Goal: Task Accomplishment & Management: Manage account settings

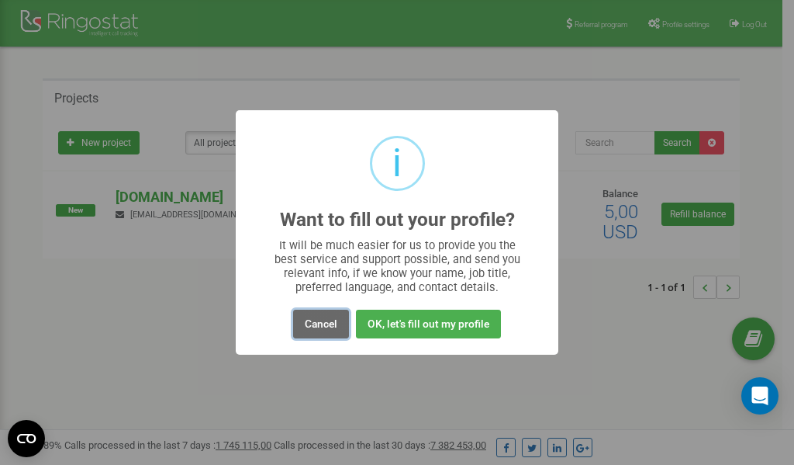
click at [327, 327] on button "Cancel" at bounding box center [321, 323] width 56 height 29
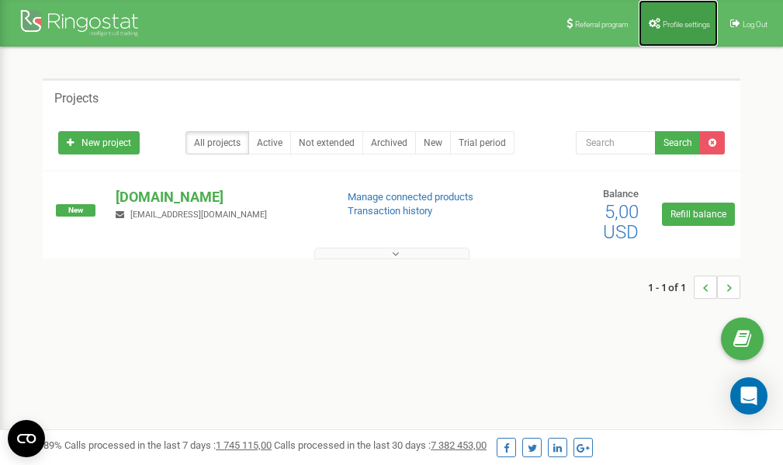
click at [676, 22] on span "Profile settings" at bounding box center [685, 24] width 47 height 9
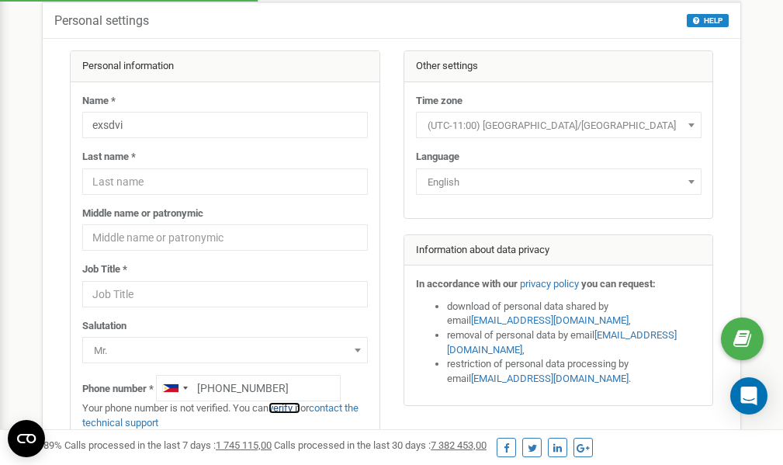
click at [295, 407] on link "verify it" at bounding box center [284, 408] width 32 height 12
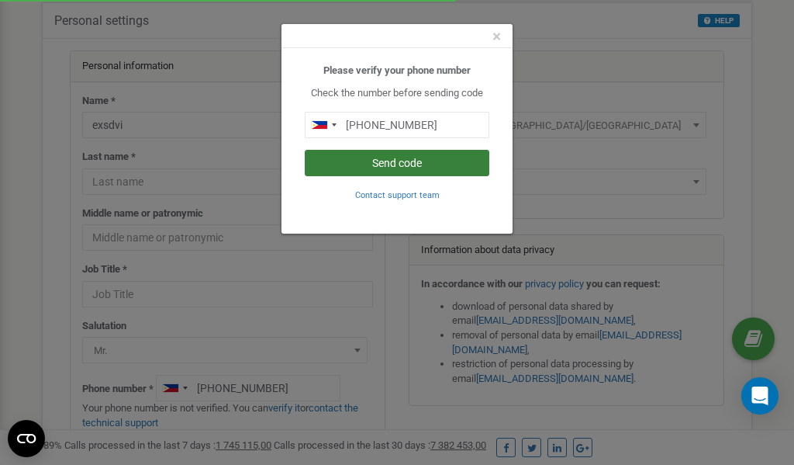
click at [386, 165] on button "Send code" at bounding box center [397, 163] width 185 height 26
